Goal: Check status: Check status

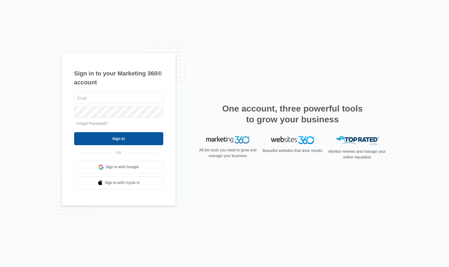
type input "[EMAIL_ADDRESS][DOMAIN_NAME]"
click at [120, 141] on input "Sign In" at bounding box center [118, 138] width 89 height 13
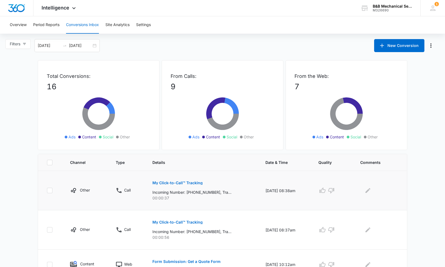
click at [188, 182] on p "My Click-to-Call™ Tracking" at bounding box center [177, 183] width 50 height 4
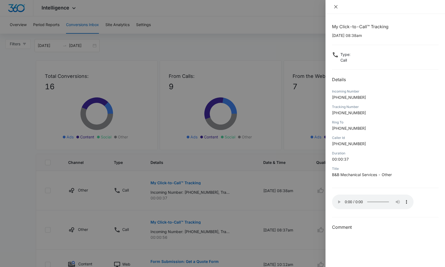
click at [335, 7] on icon "close" at bounding box center [335, 6] width 3 height 3
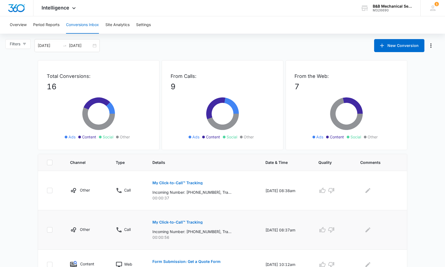
click at [179, 224] on p "My Click-to-Call™ Tracking" at bounding box center [177, 222] width 50 height 4
